Goal: Information Seeking & Learning: Find specific fact

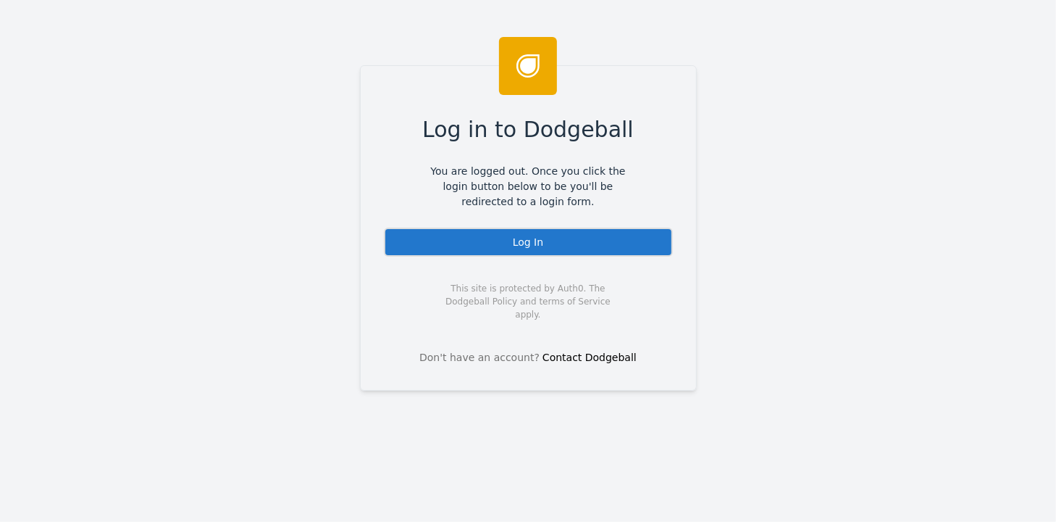
click at [517, 240] on div "Log In" at bounding box center [528, 241] width 289 height 29
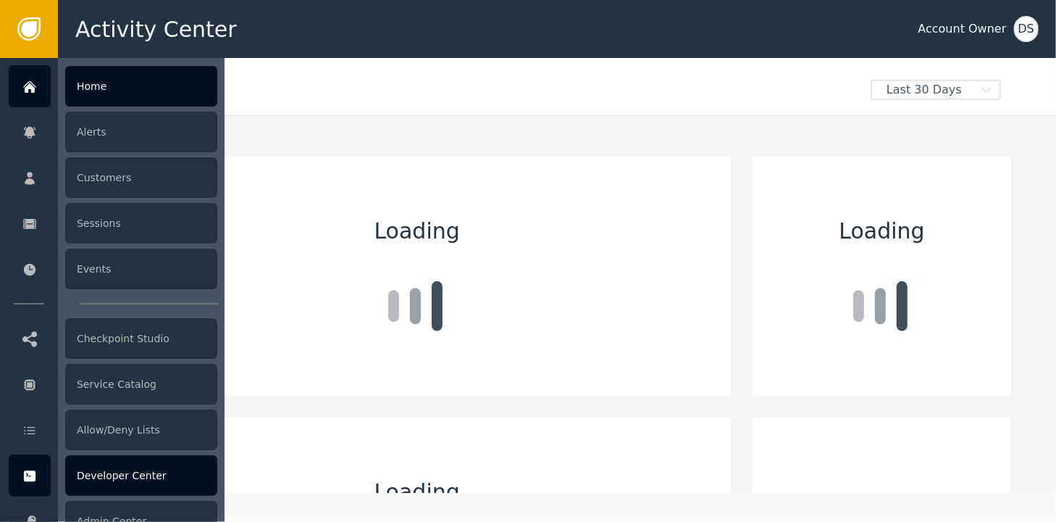
click at [118, 469] on div "Developer Center" at bounding box center [141, 475] width 152 height 41
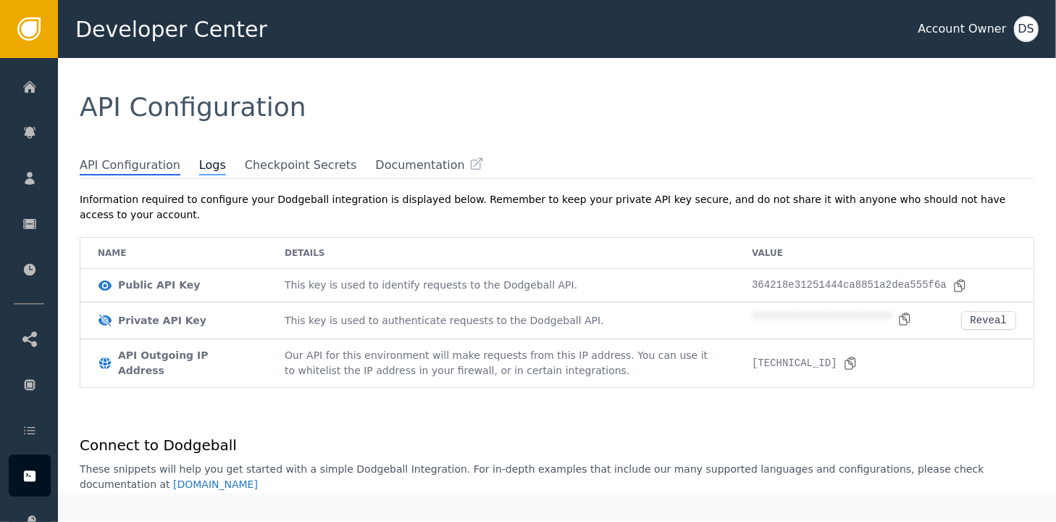
click at [203, 170] on span "Logs" at bounding box center [212, 165] width 27 height 19
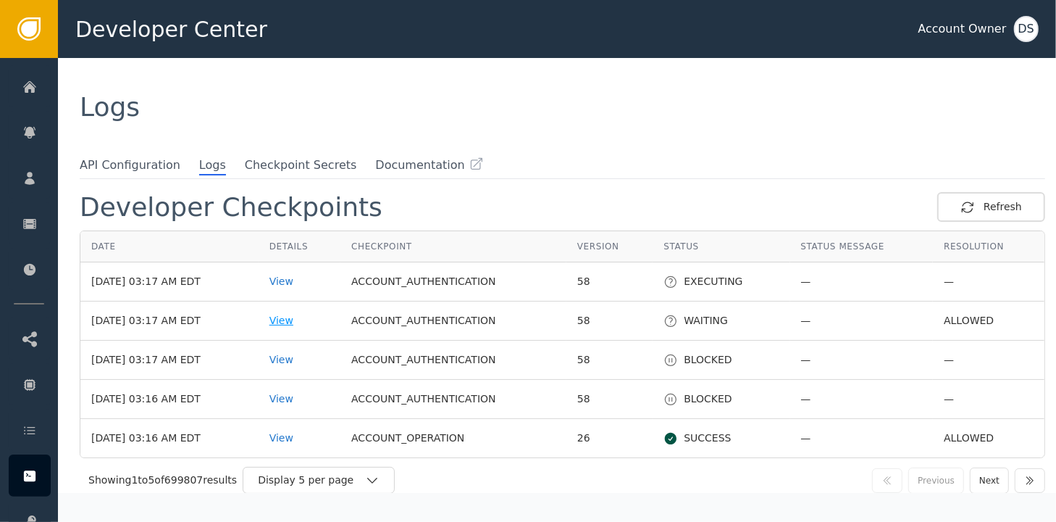
click at [298, 317] on div "View" at bounding box center [299, 320] width 60 height 15
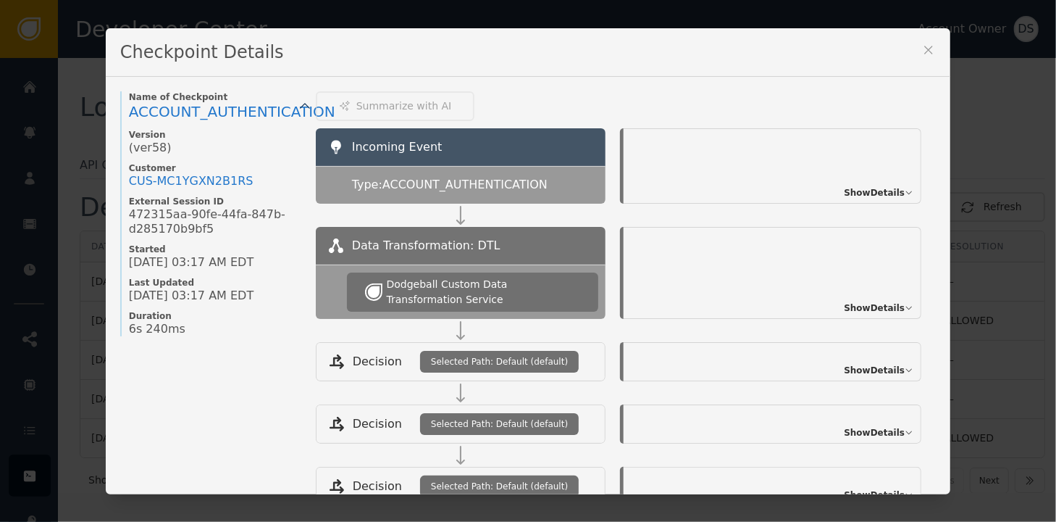
click at [922, 44] on icon at bounding box center [929, 50] width 14 height 14
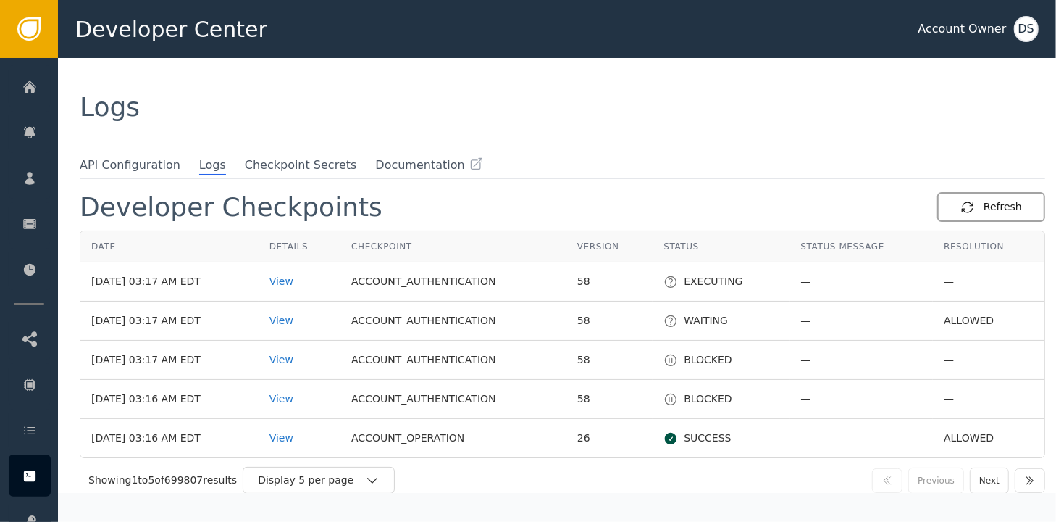
click at [991, 212] on div "Refresh" at bounding box center [992, 206] width 62 height 15
click at [296, 360] on div "View" at bounding box center [303, 359] width 62 height 15
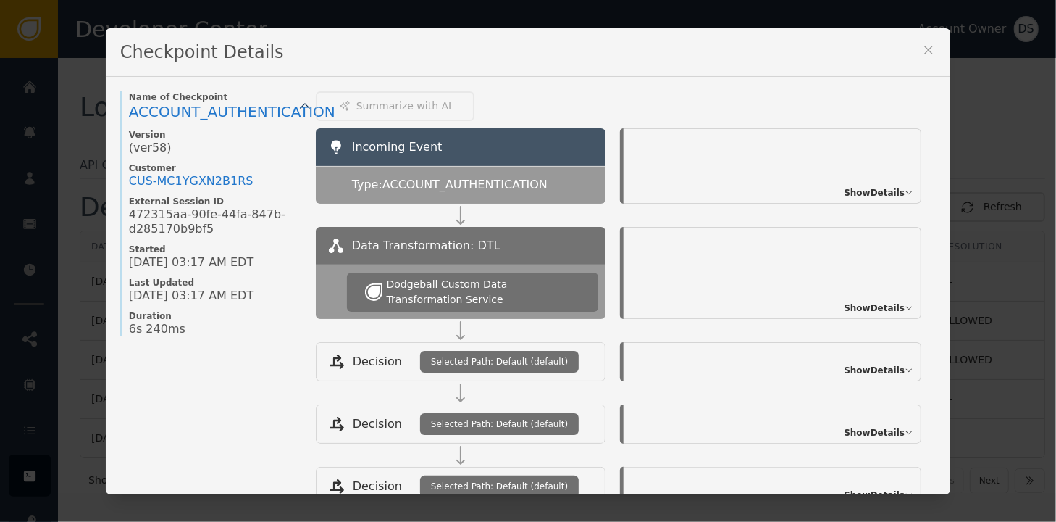
click at [922, 49] on icon at bounding box center [929, 50] width 14 height 14
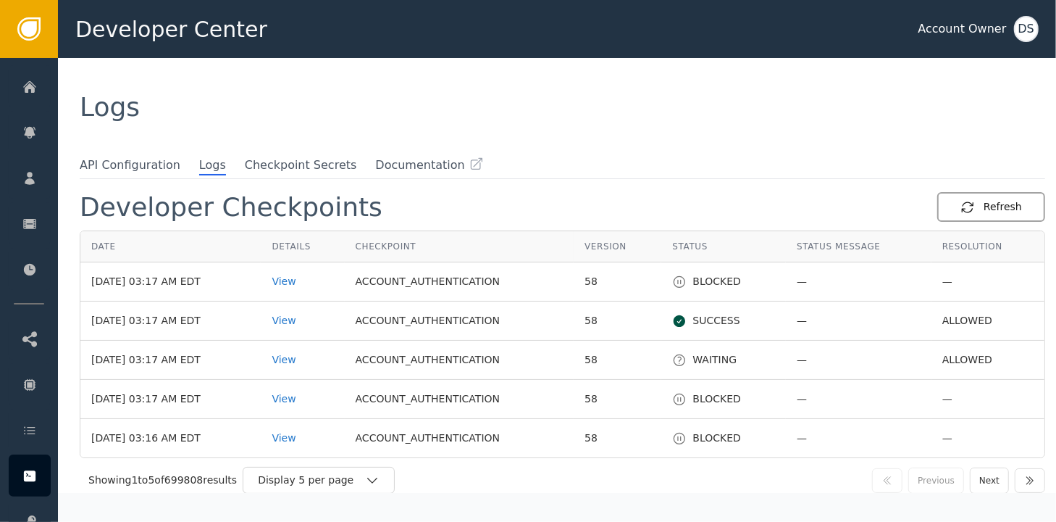
click at [998, 198] on button "Refresh" at bounding box center [991, 207] width 108 height 30
click at [302, 285] on div "View" at bounding box center [303, 281] width 62 height 15
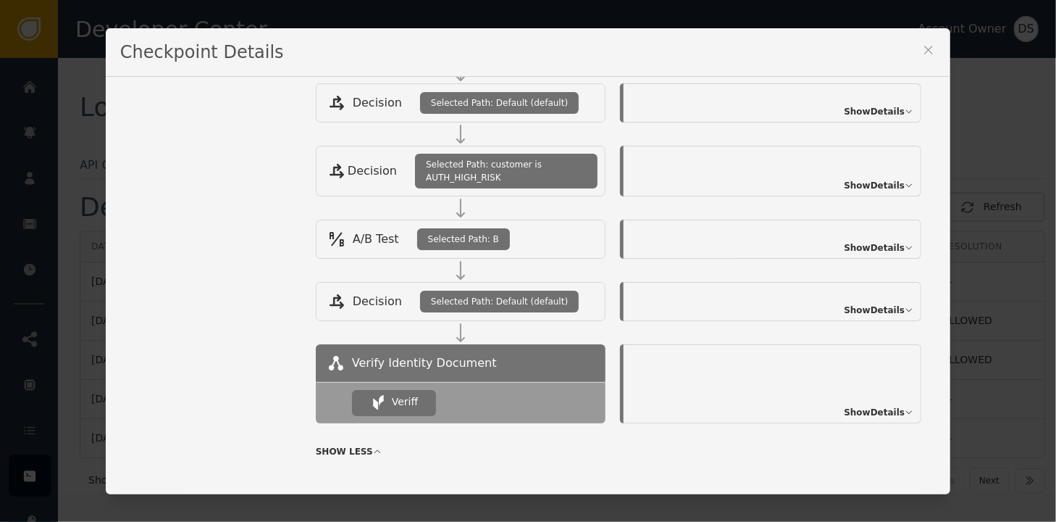
scroll to position [335, 0]
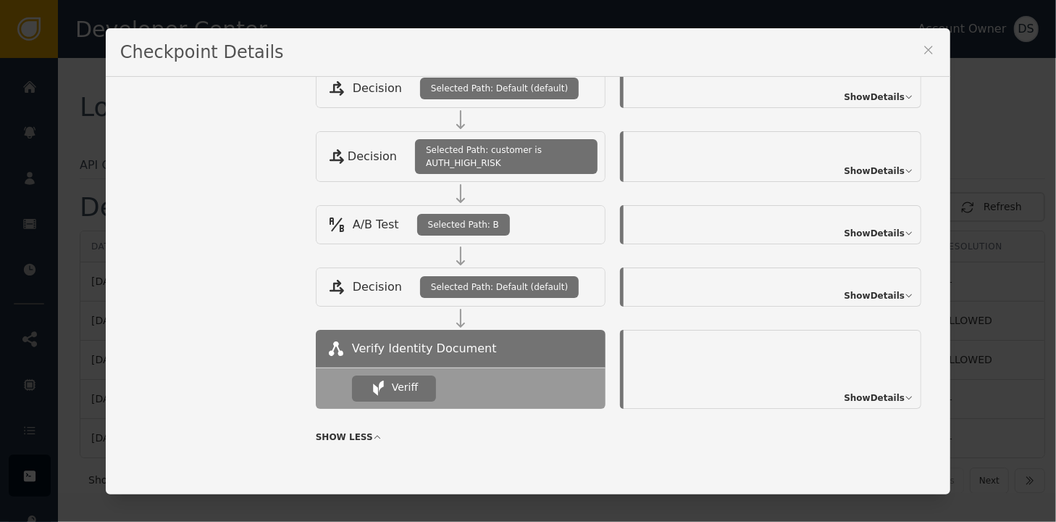
click at [885, 396] on span "Show Details" at bounding box center [874, 397] width 61 height 13
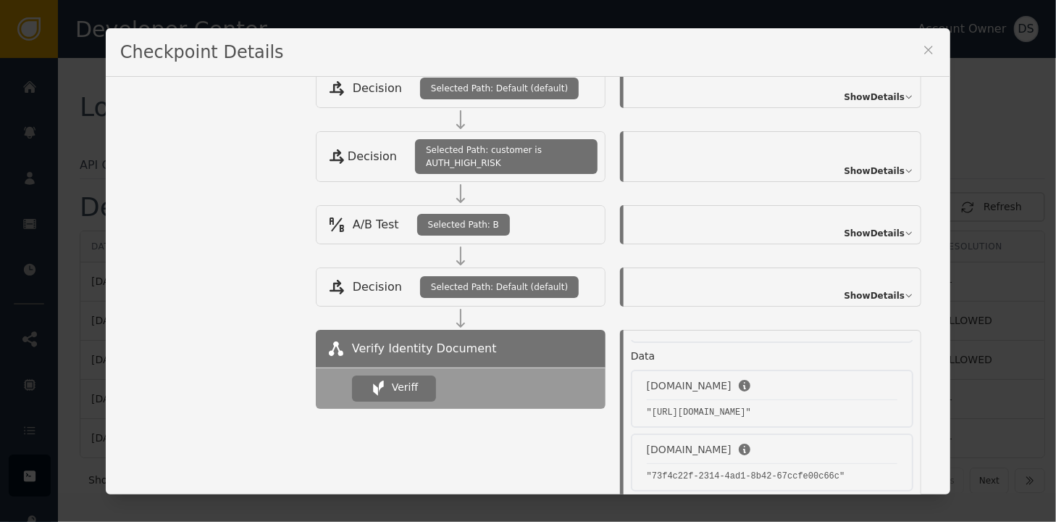
scroll to position [255, 0]
click at [933, 47] on icon at bounding box center [929, 50] width 8 height 8
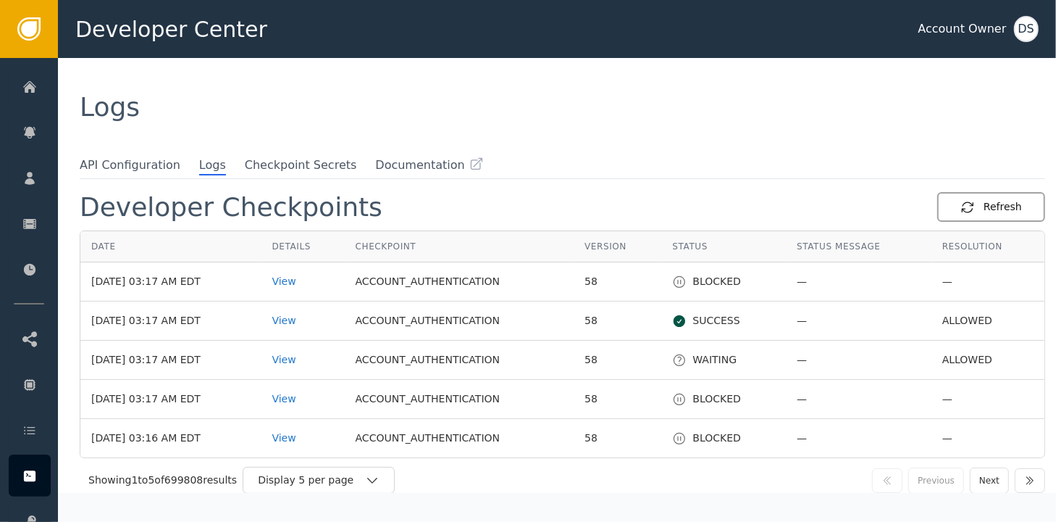
click at [1009, 199] on div "Refresh" at bounding box center [992, 206] width 62 height 15
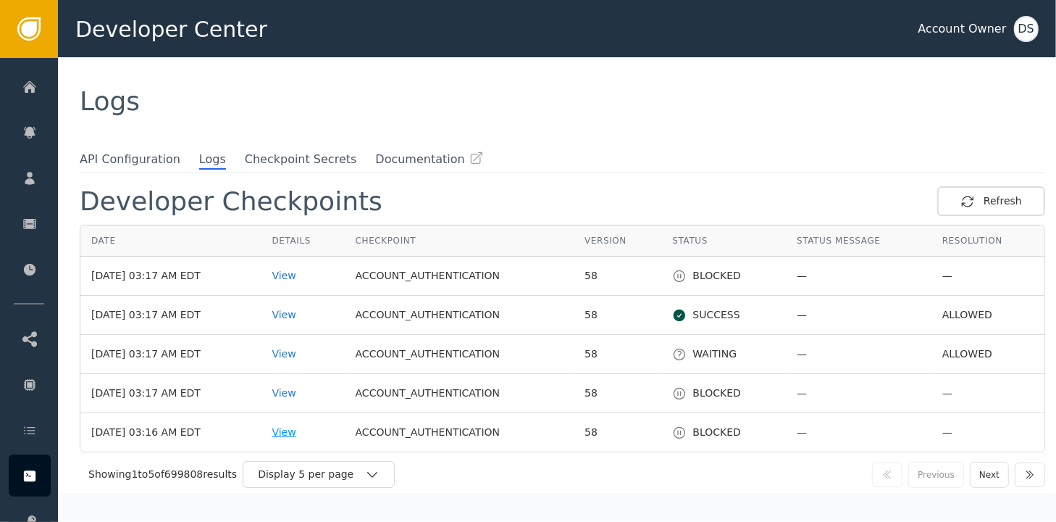
click at [302, 430] on div "View" at bounding box center [303, 432] width 62 height 15
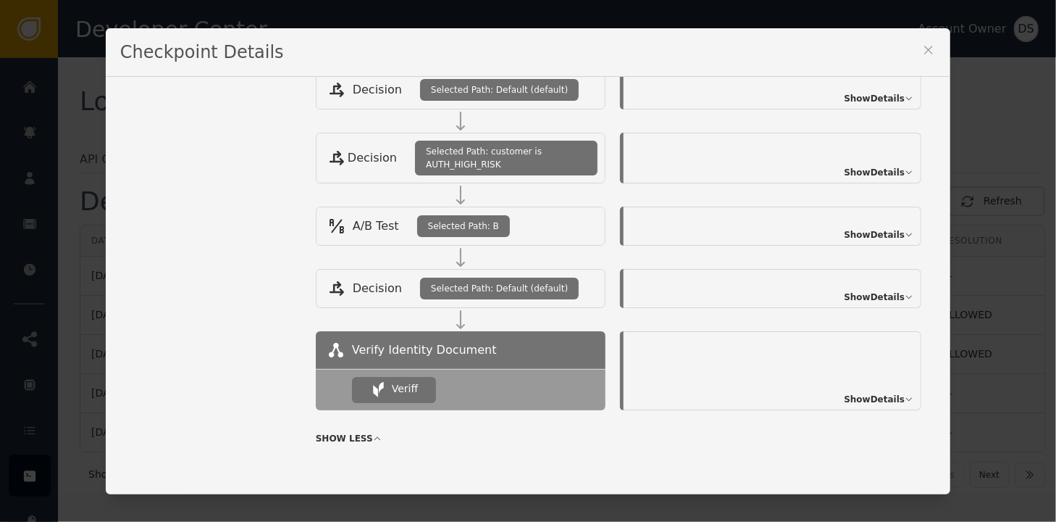
scroll to position [335, 0]
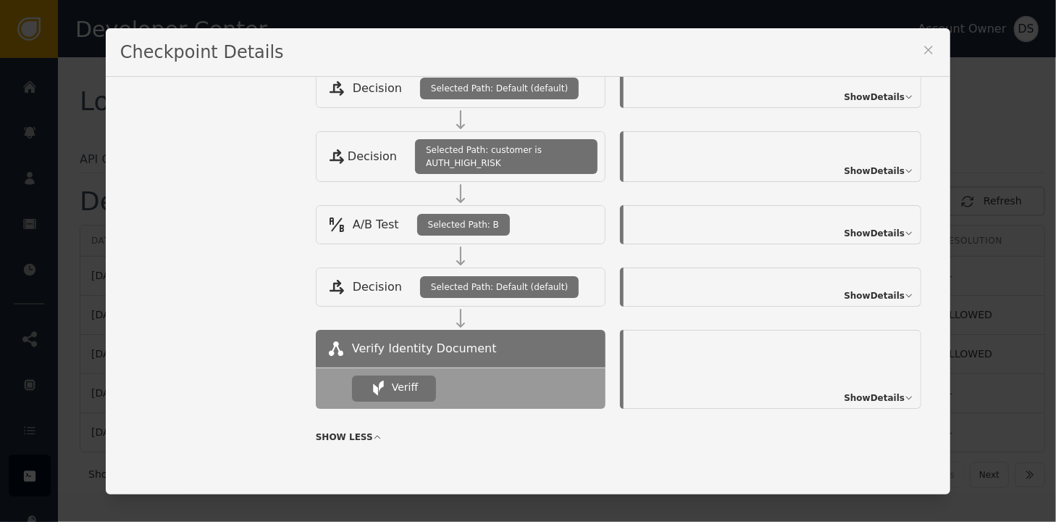
click at [876, 385] on div "Show Details" at bounding box center [773, 369] width 298 height 79
click at [876, 395] on span "Show Details" at bounding box center [874, 397] width 61 height 13
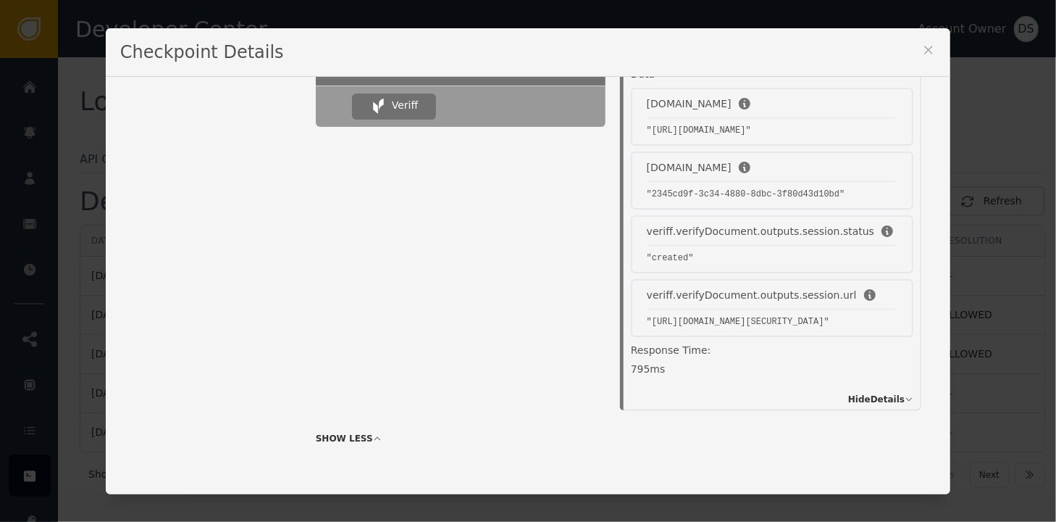
scroll to position [619, 0]
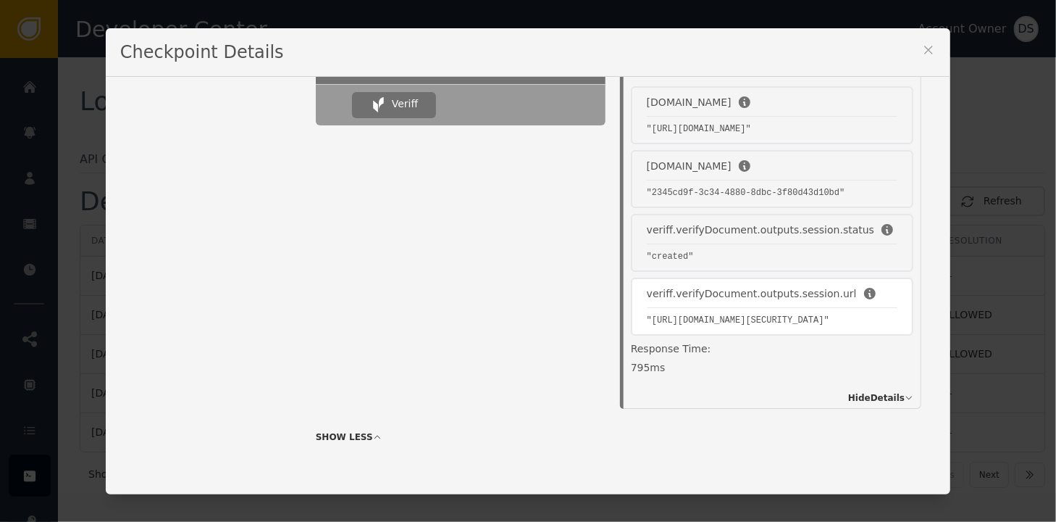
drag, startPoint x: 616, startPoint y: 314, endPoint x: 549, endPoint y: 265, distance: 82.5
click at [647, 314] on pre ""[URL][DOMAIN_NAME][SECURITY_DATA]"" at bounding box center [772, 320] width 251 height 13
drag, startPoint x: 549, startPoint y: 265, endPoint x: 576, endPoint y: 273, distance: 28.0
copy pre "[URL][DOMAIN_NAME][SECURITY_DATA]"
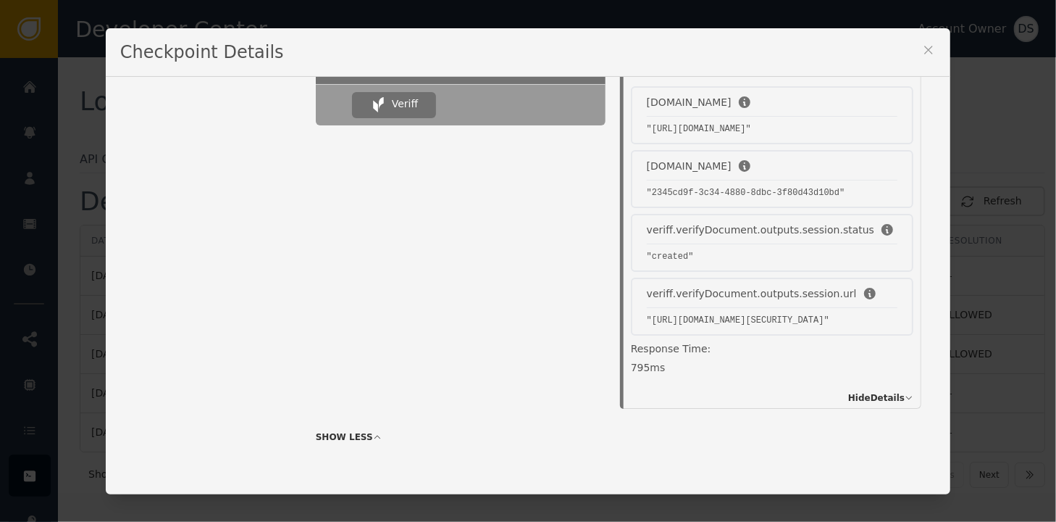
click at [392, 209] on div at bounding box center [461, 266] width 290 height 283
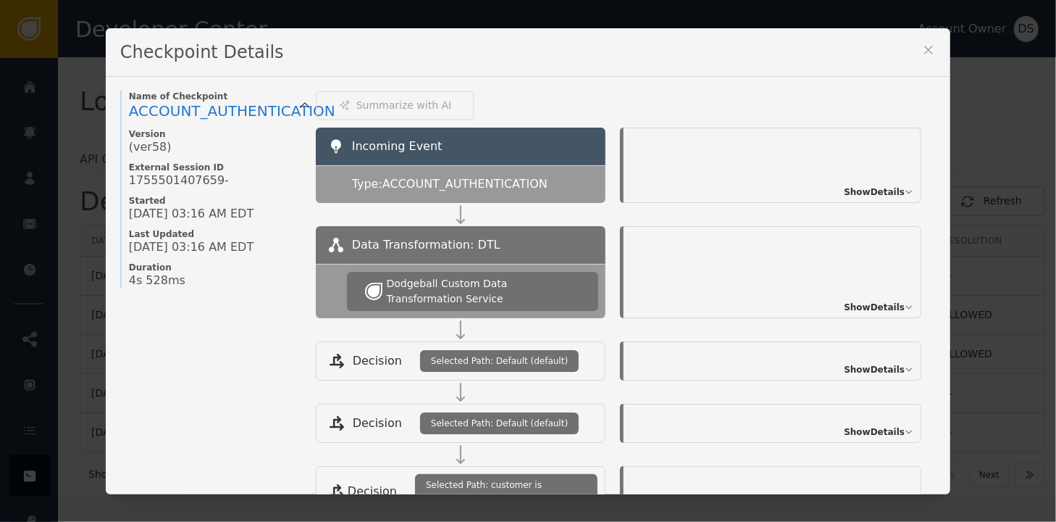
scroll to position [0, 0]
